Goal: Task Accomplishment & Management: Use online tool/utility

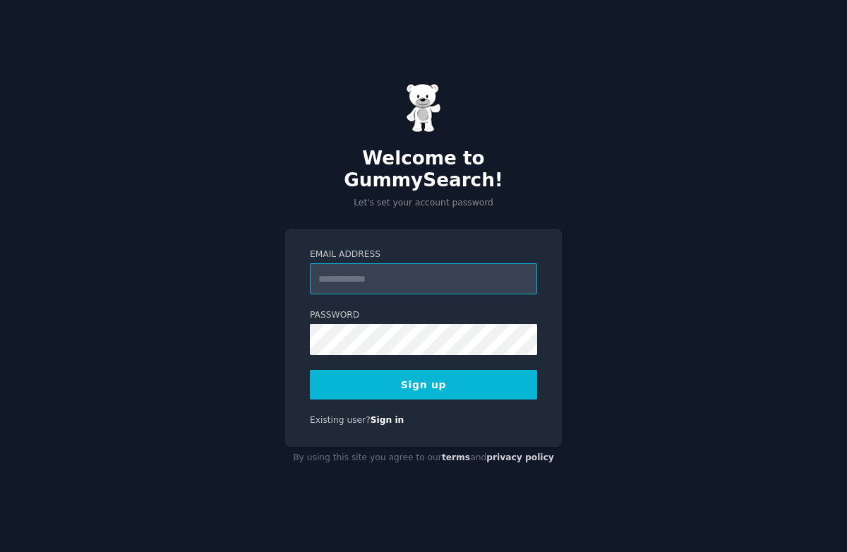
type input "**********"
click at [484, 378] on button "Sign up" at bounding box center [423, 385] width 227 height 30
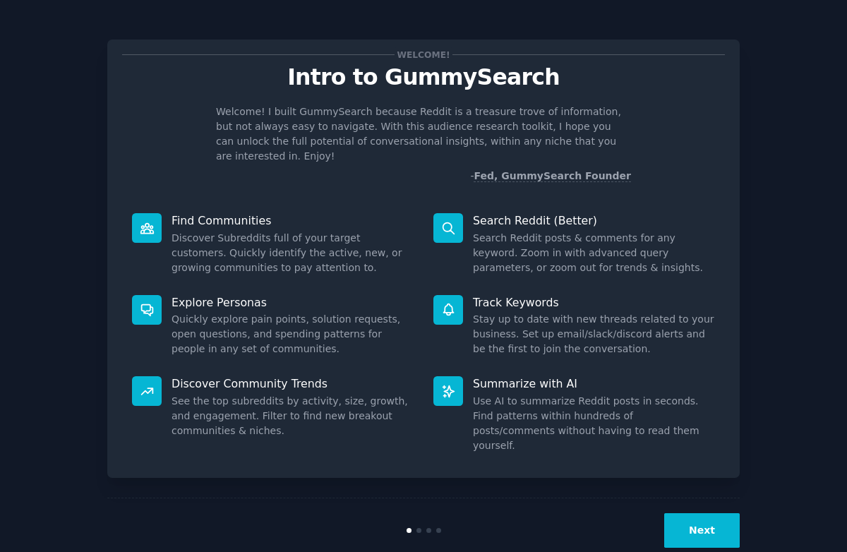
click at [697, 513] on button "Next" at bounding box center [702, 530] width 76 height 35
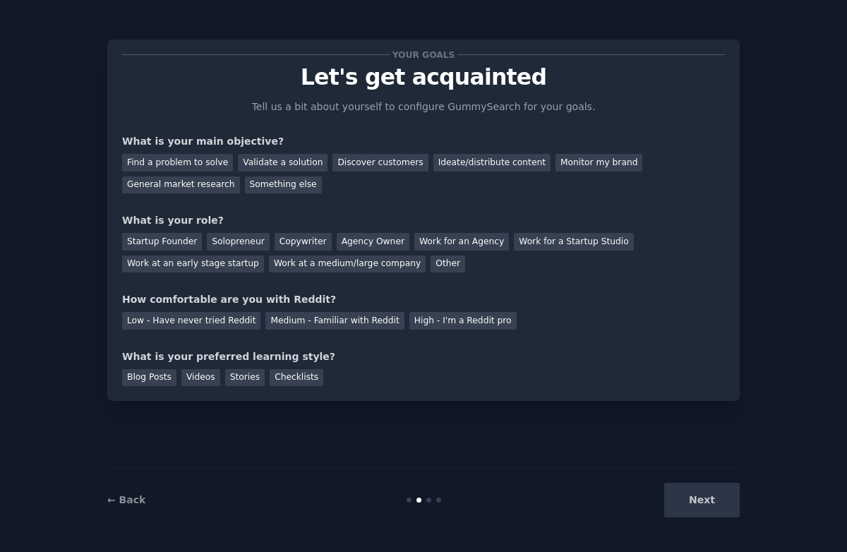
click at [695, 503] on div "Next" at bounding box center [634, 500] width 211 height 35
click at [347, 160] on div "Discover customers" at bounding box center [379, 163] width 95 height 18
click at [436, 261] on div "Other" at bounding box center [448, 265] width 35 height 18
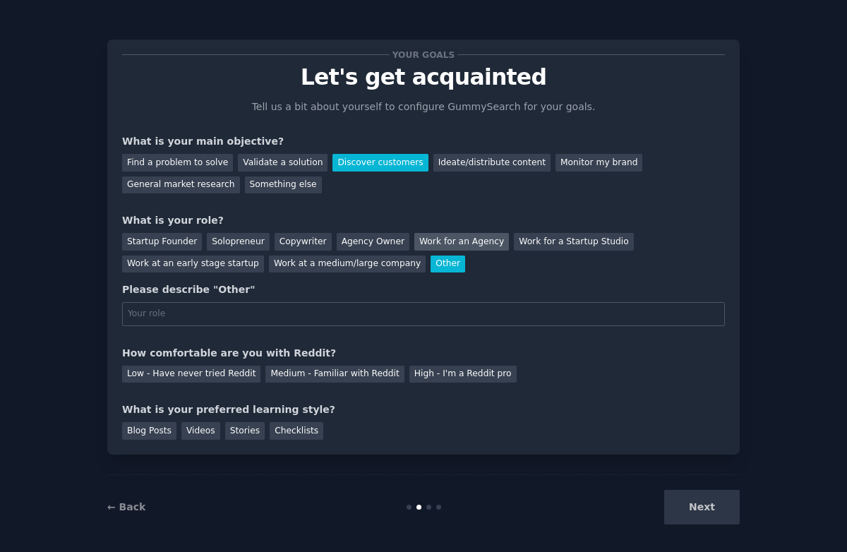
click at [437, 236] on div "Work for an Agency" at bounding box center [461, 242] width 95 height 18
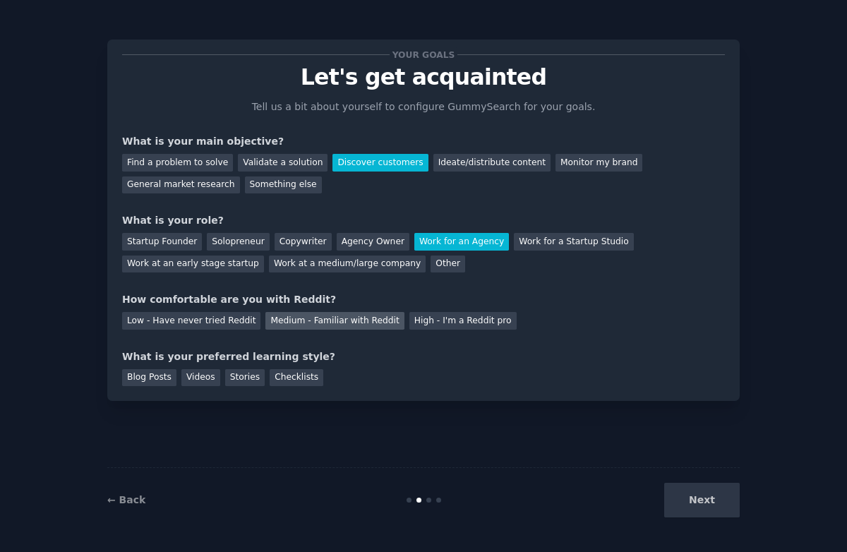
click at [281, 323] on div "Medium - Familiar with Reddit" at bounding box center [334, 321] width 138 height 18
click at [163, 380] on div "Blog Posts" at bounding box center [149, 378] width 54 height 18
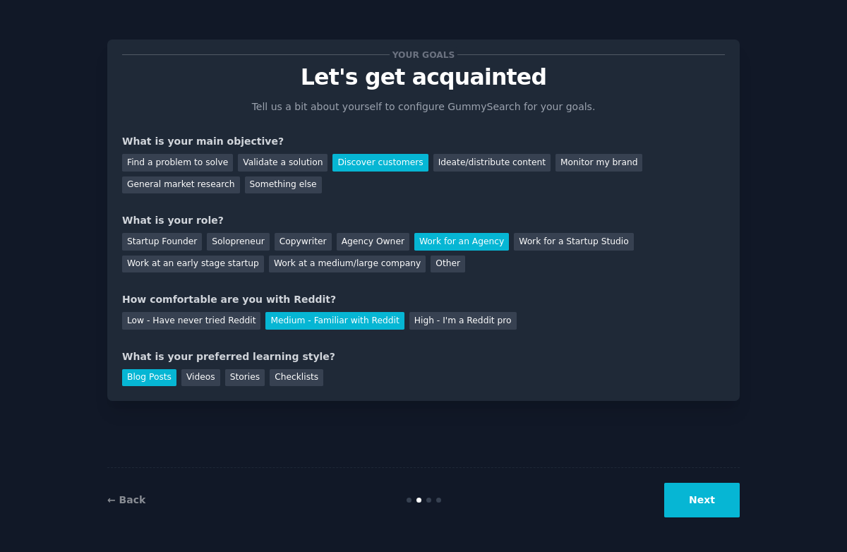
click at [697, 507] on button "Next" at bounding box center [702, 500] width 76 height 35
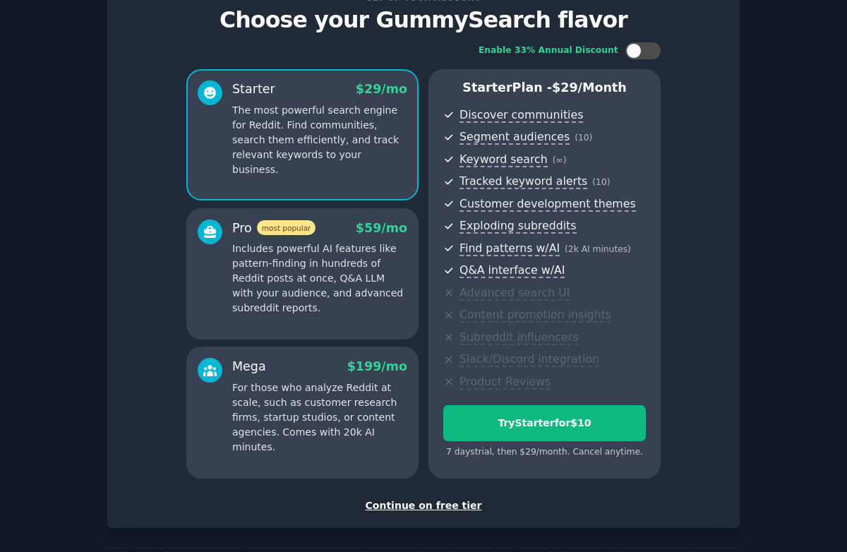
scroll to position [59, 0]
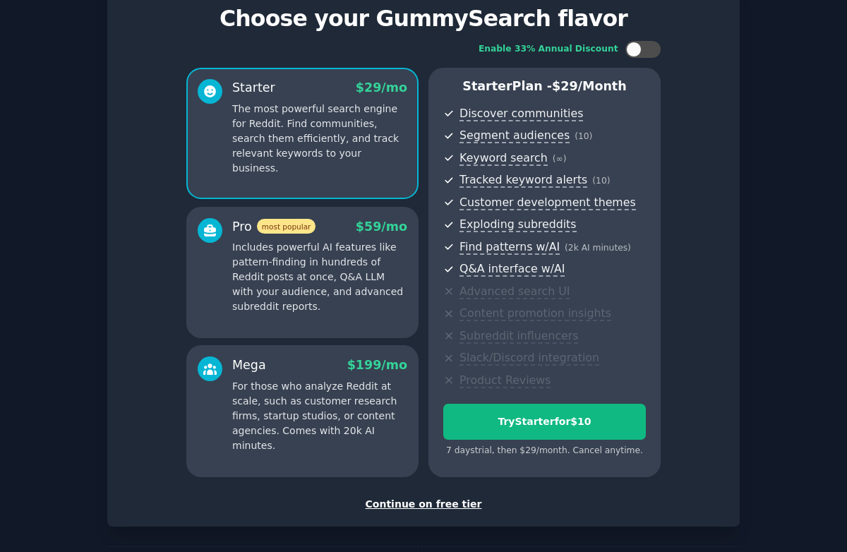
click at [434, 500] on div "Continue on free tier" at bounding box center [423, 504] width 603 height 15
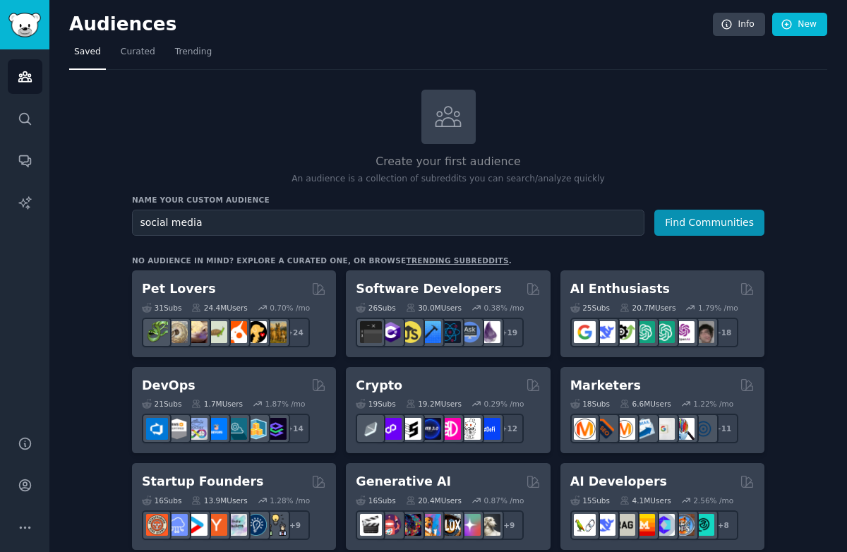
type input "social media"
click at [710, 221] on button "Find Communities" at bounding box center [709, 223] width 110 height 26
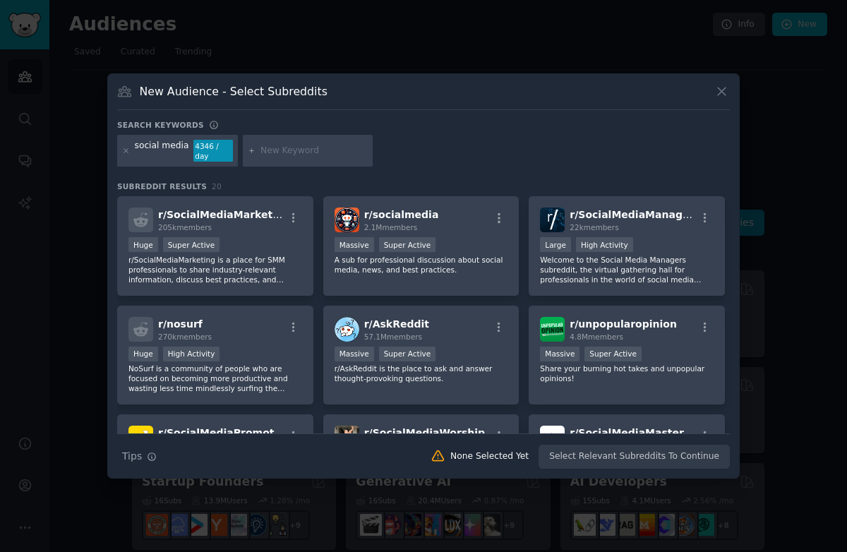
click at [728, 91] on icon at bounding box center [721, 91] width 15 height 15
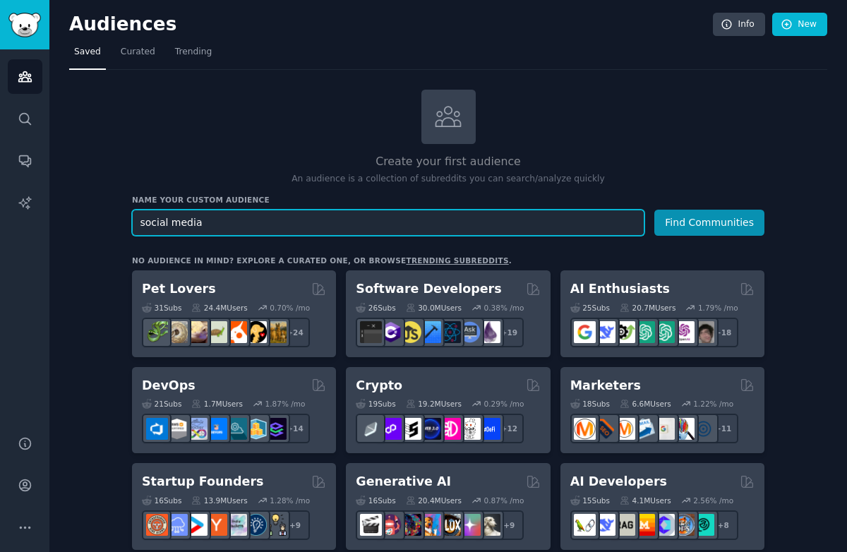
click at [710, 221] on button "Find Communities" at bounding box center [709, 223] width 110 height 26
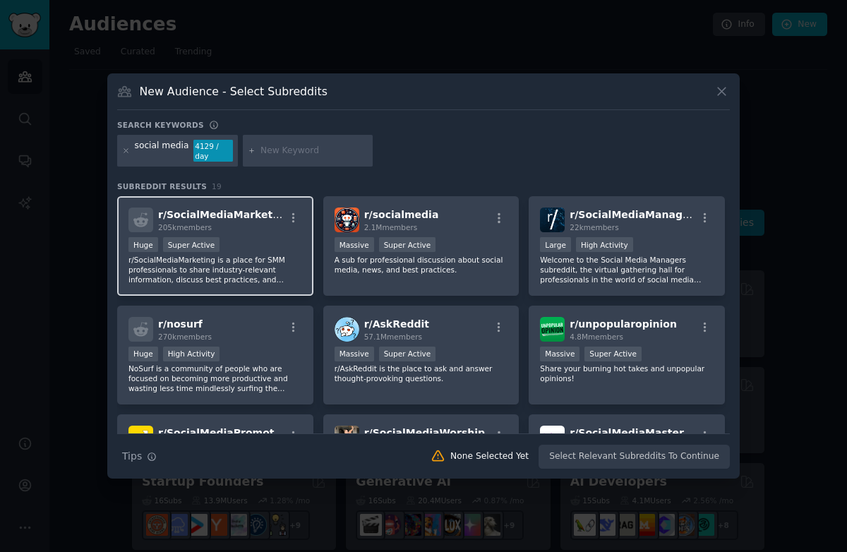
click at [263, 217] on h2 "r/ SocialMediaMarketing 205k members" at bounding box center [221, 220] width 126 height 25
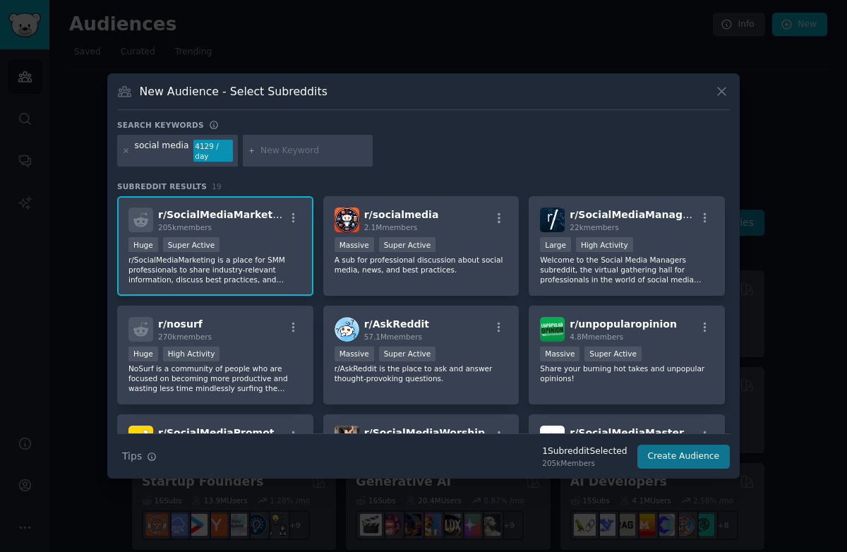
click at [683, 460] on button "Create Audience" at bounding box center [683, 457] width 93 height 24
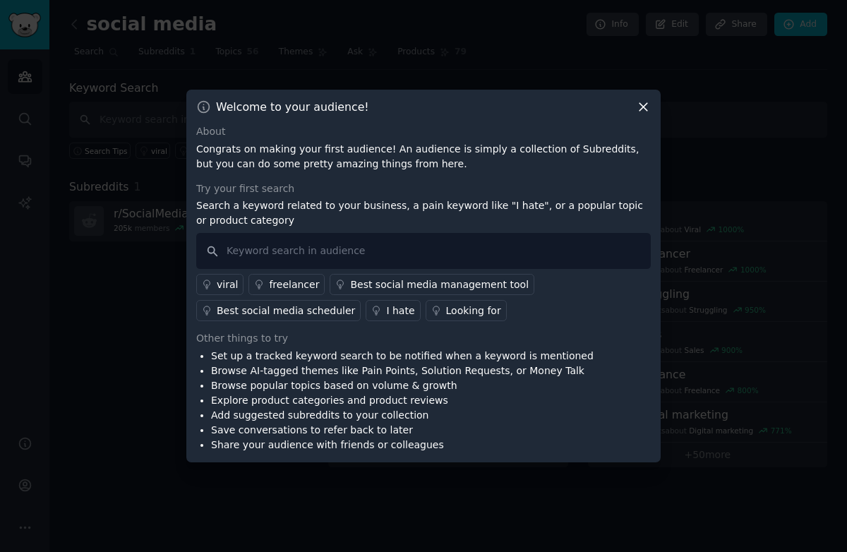
click at [640, 109] on icon at bounding box center [643, 107] width 15 height 15
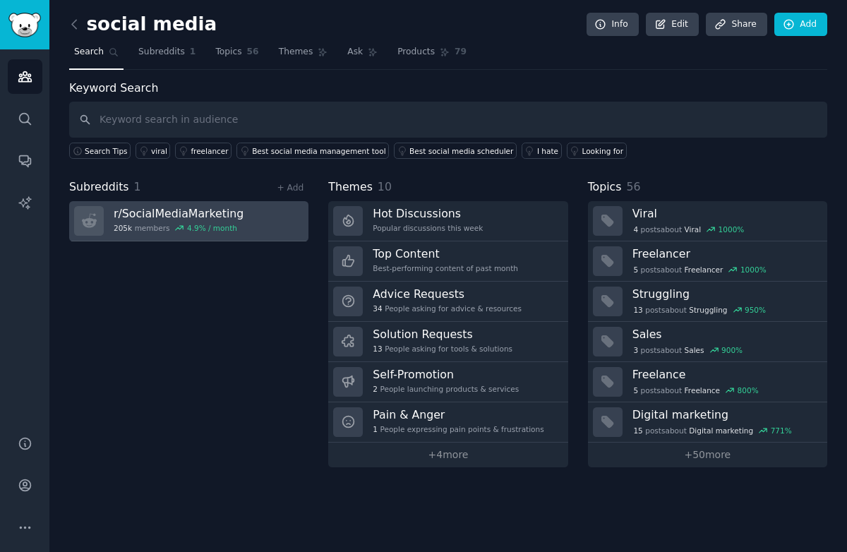
click at [278, 222] on link "r/ SocialMediaMarketing 205k members 4.9 % / month" at bounding box center [188, 221] width 239 height 40
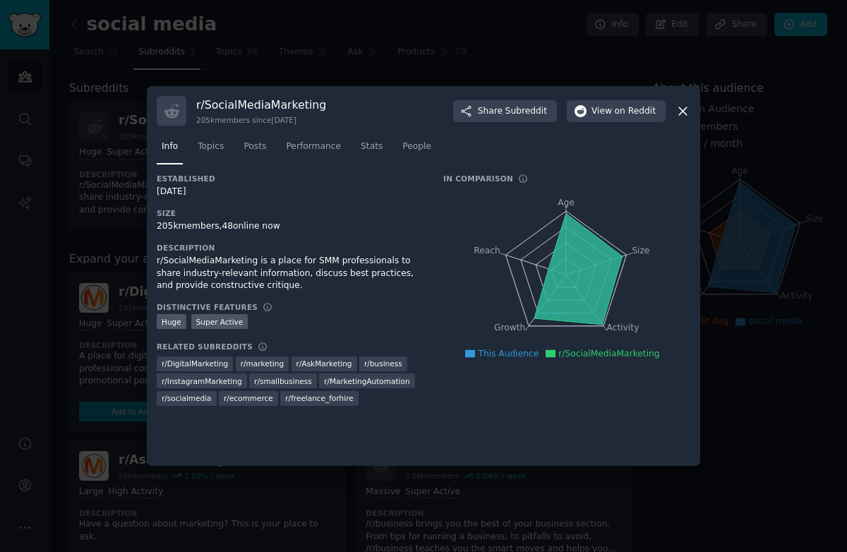
click at [685, 116] on icon at bounding box center [683, 111] width 15 height 15
